Goal: Entertainment & Leisure: Consume media (video, audio)

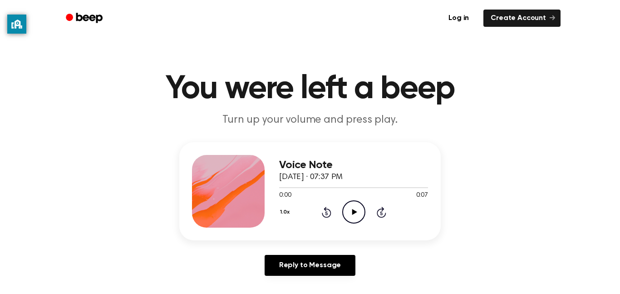
click at [354, 218] on icon "Play Audio" at bounding box center [353, 211] width 23 height 23
click at [358, 215] on icon "Pause Audio" at bounding box center [353, 211] width 23 height 23
drag, startPoint x: 289, startPoint y: 190, endPoint x: 250, endPoint y: 193, distance: 39.1
click at [250, 193] on div "Voice Note September 29, 2023 · 07:37 PM 0:00 0:07 Your browser does not suppor…" at bounding box center [309, 191] width 261 height 98
click at [349, 210] on icon "Play Audio" at bounding box center [353, 211] width 23 height 23
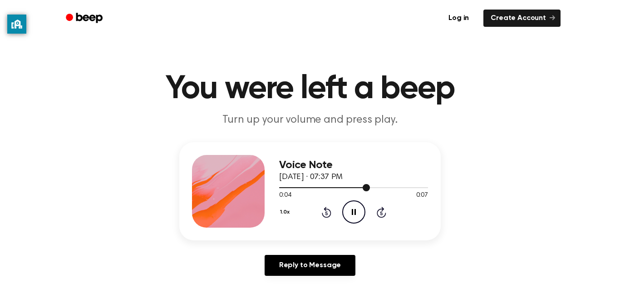
drag, startPoint x: 344, startPoint y: 188, endPoint x: 305, endPoint y: 189, distance: 39.1
click at [305, 189] on div at bounding box center [353, 186] width 149 height 7
click at [282, 189] on div at bounding box center [353, 186] width 149 height 7
click at [281, 190] on span at bounding box center [278, 187] width 7 height 7
click at [280, 188] on div at bounding box center [353, 186] width 149 height 7
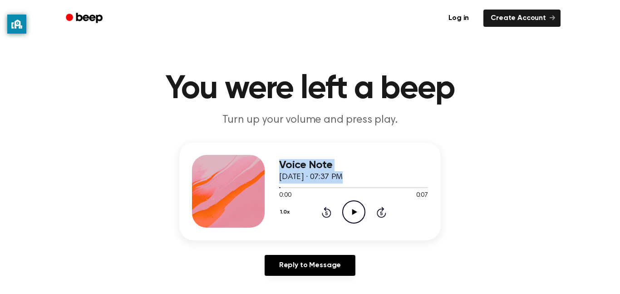
drag, startPoint x: 278, startPoint y: 189, endPoint x: 251, endPoint y: 192, distance: 27.0
click at [251, 192] on div "Voice Note September 29, 2023 · 07:37 PM 0:00 0:07 Your browser does not suppor…" at bounding box center [309, 191] width 261 height 98
click at [346, 206] on icon "Play Audio" at bounding box center [353, 211] width 23 height 23
click at [346, 206] on icon "Pause Audio" at bounding box center [353, 211] width 23 height 23
click at [346, 206] on icon "Play Audio" at bounding box center [353, 211] width 23 height 23
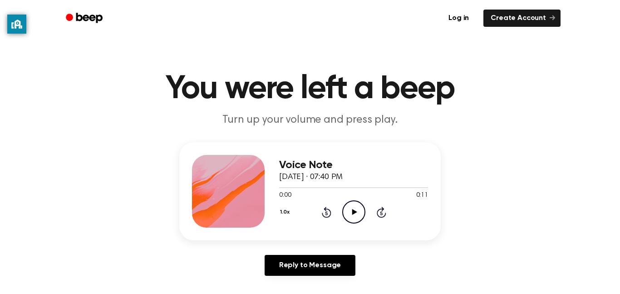
click at [354, 212] on icon at bounding box center [354, 212] width 5 height 6
click at [356, 215] on icon "Play Audio" at bounding box center [353, 211] width 23 height 23
